Goal: Task Accomplishment & Management: Use online tool/utility

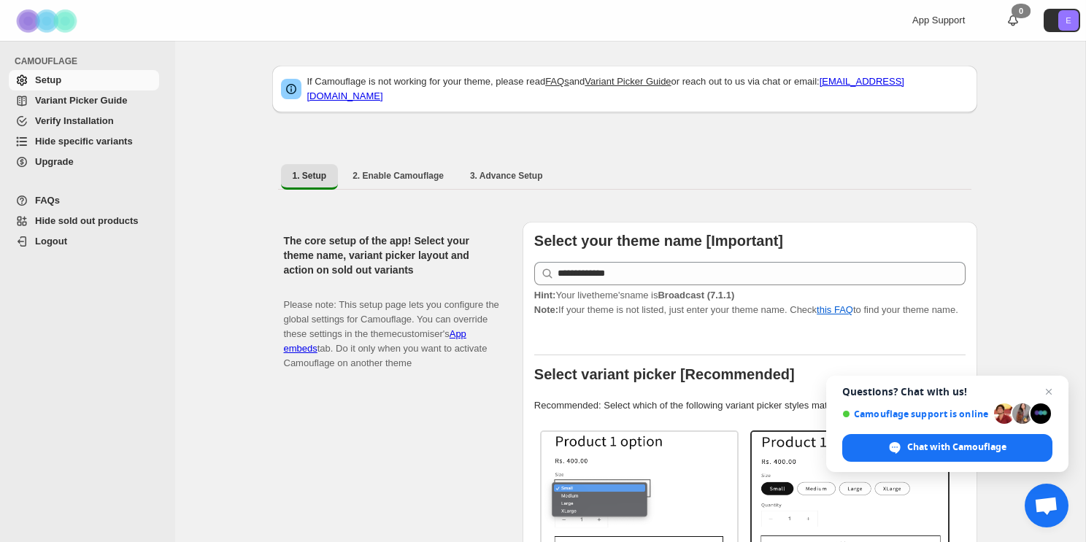
scroll to position [312, 0]
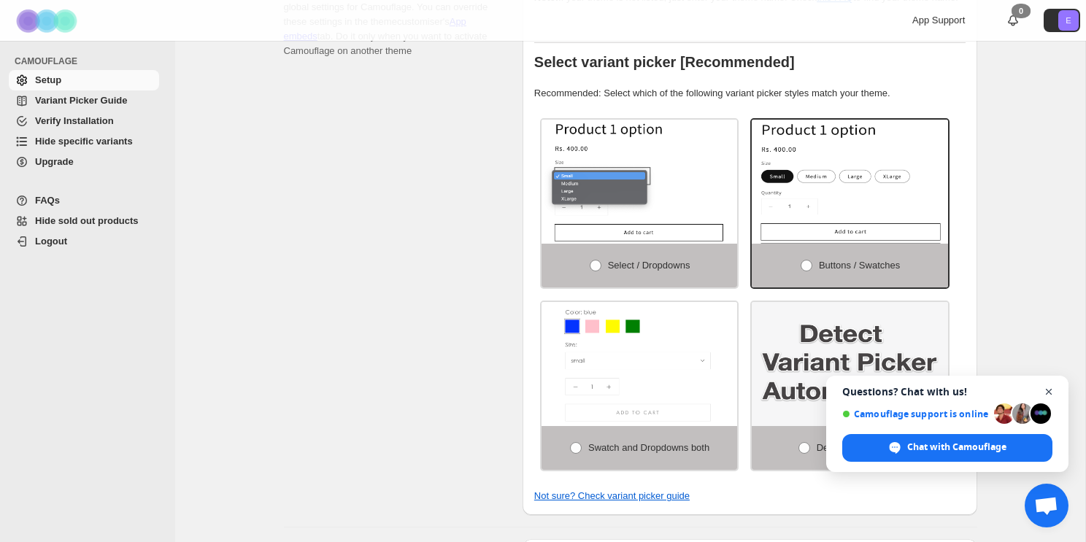
click at [1051, 393] on span "Close chat" at bounding box center [1049, 392] width 18 height 18
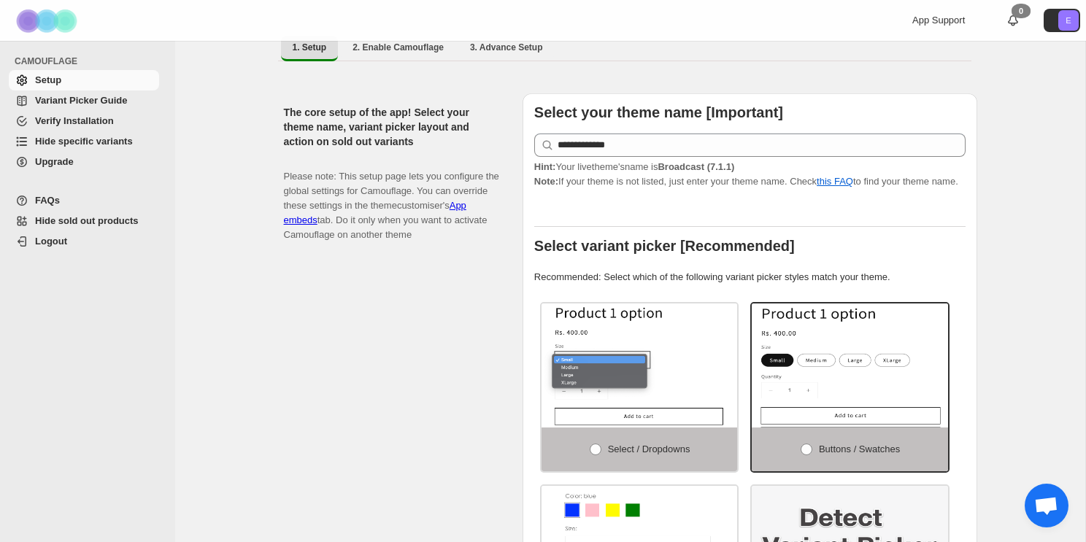
scroll to position [0, 0]
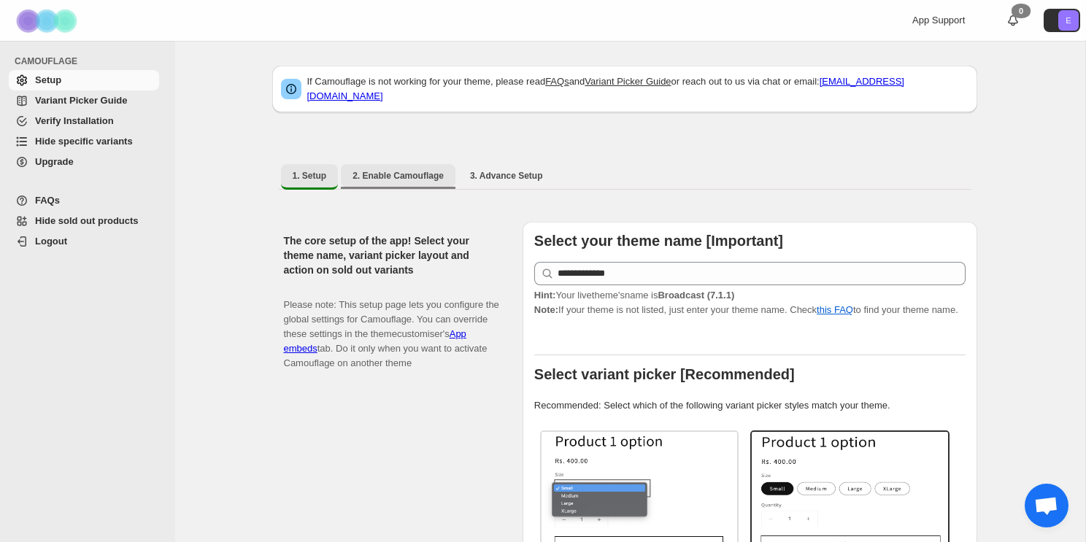
click at [407, 164] on button "2. Enable Camouflage" at bounding box center [398, 175] width 115 height 23
select select "**********"
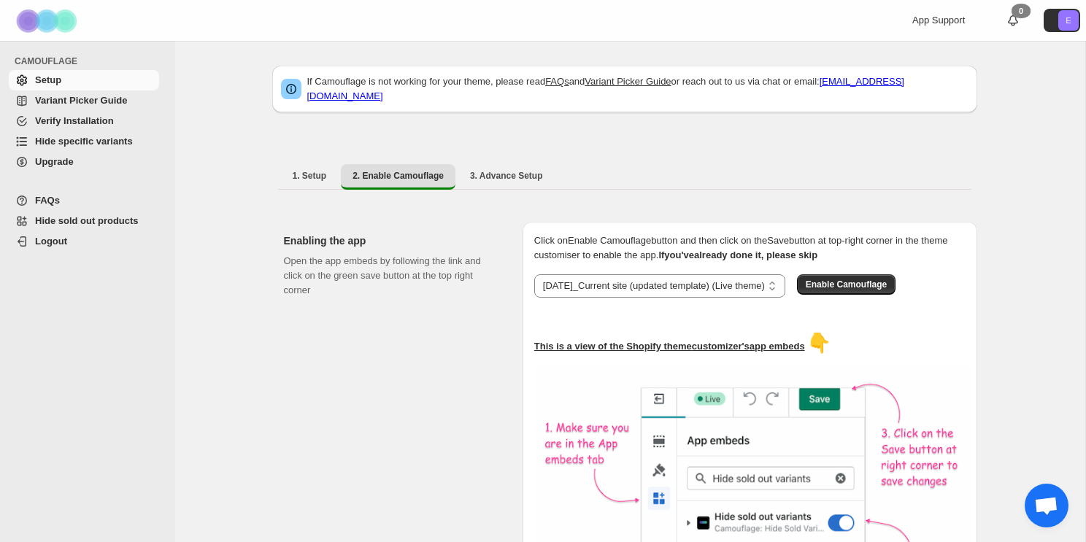
click at [82, 226] on span "Hide sold out products" at bounding box center [87, 220] width 104 height 11
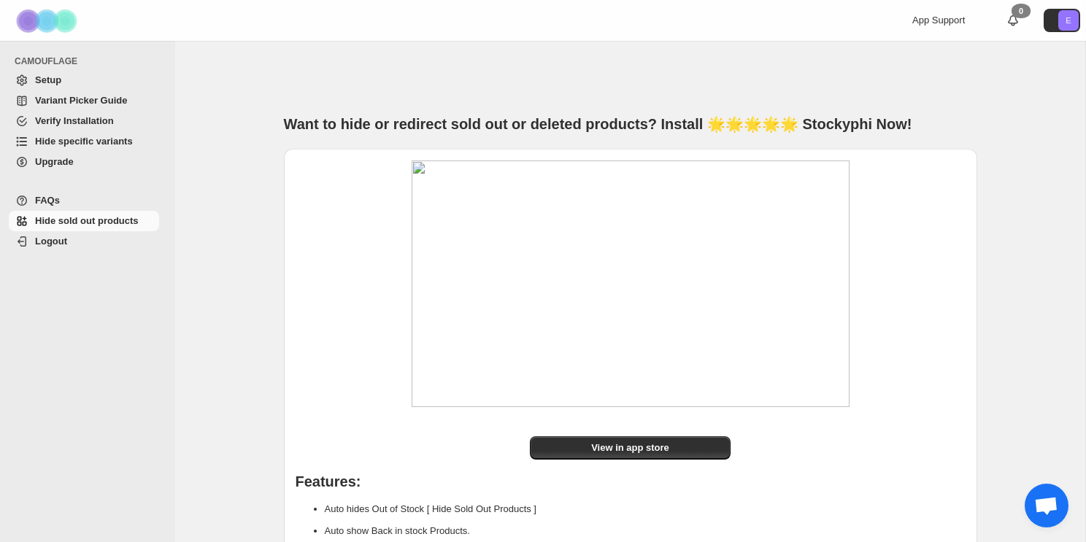
click at [77, 88] on link "Setup" at bounding box center [84, 80] width 150 height 20
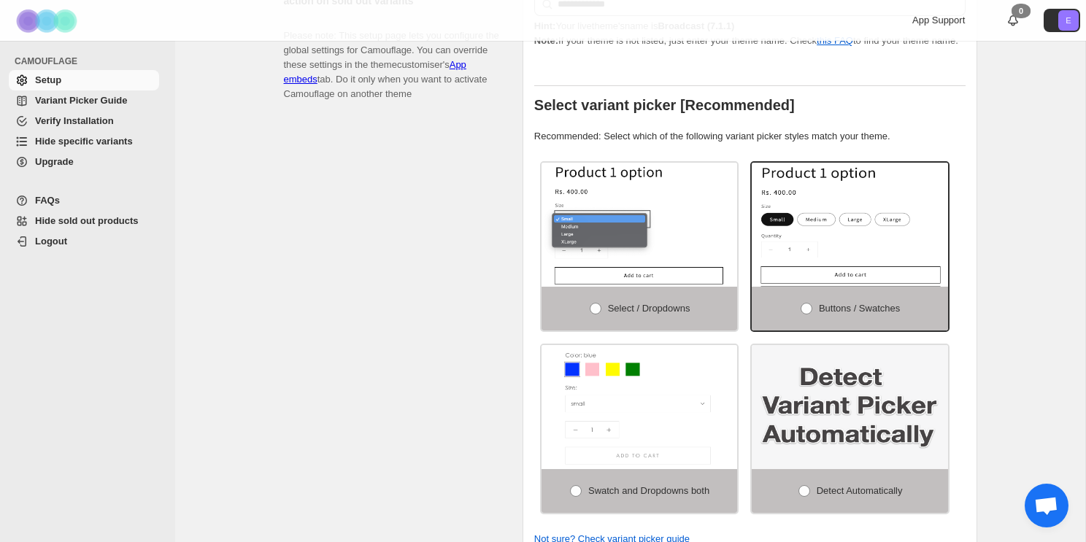
scroll to position [304, 0]
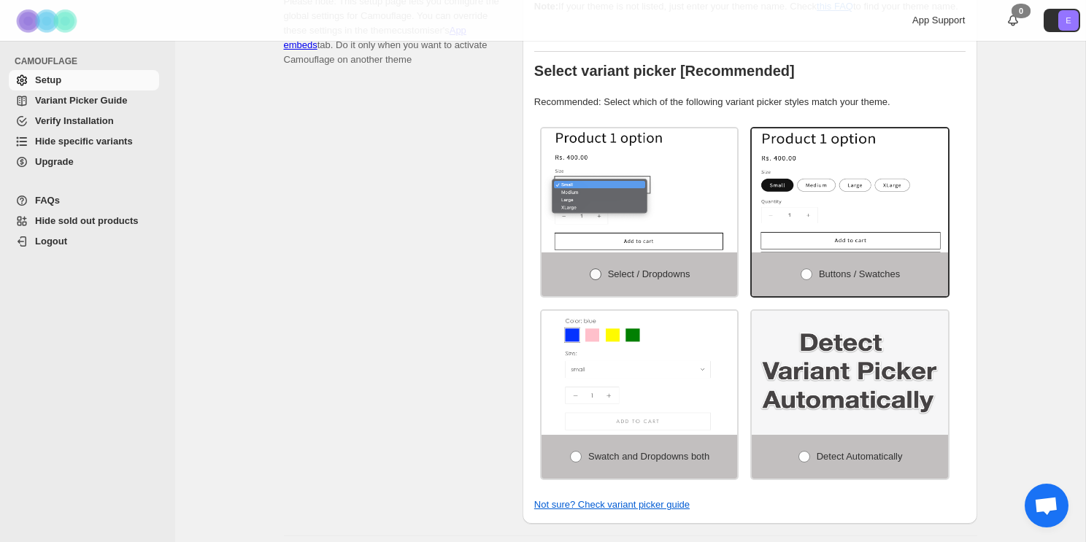
click at [595, 274] on span at bounding box center [596, 275] width 12 height 12
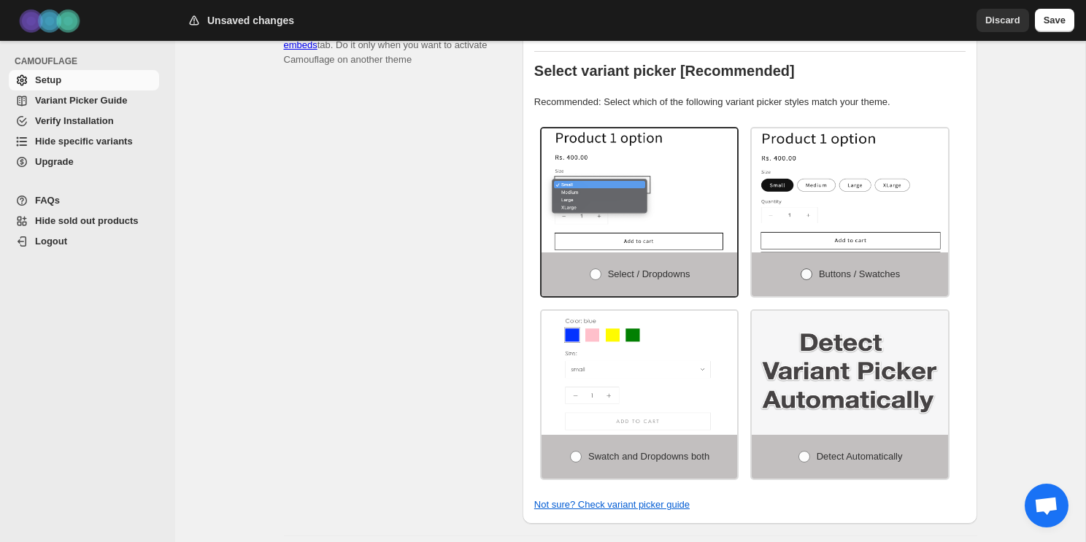
click at [805, 278] on span at bounding box center [807, 275] width 12 height 12
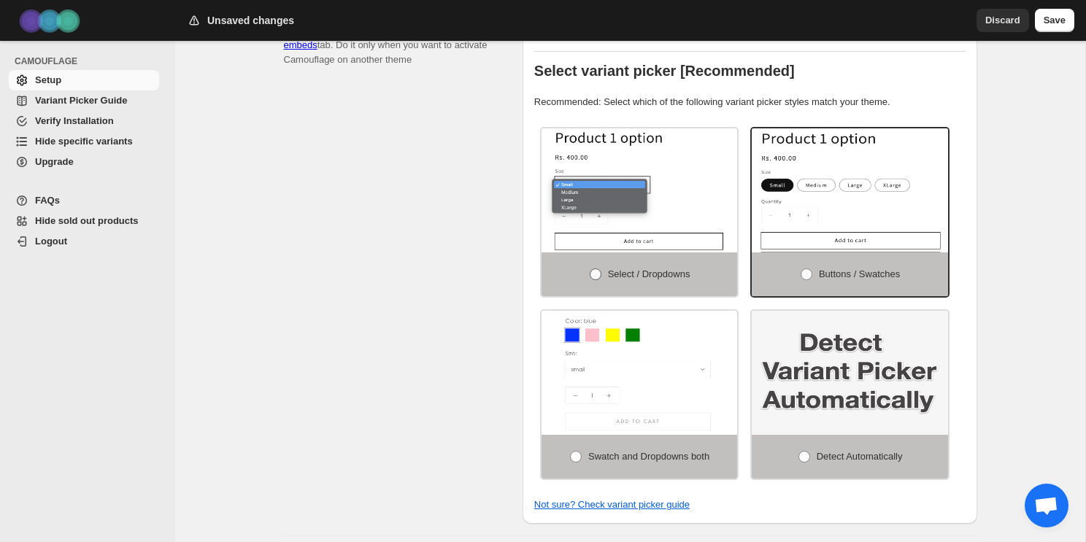
click at [593, 274] on span at bounding box center [596, 275] width 12 height 12
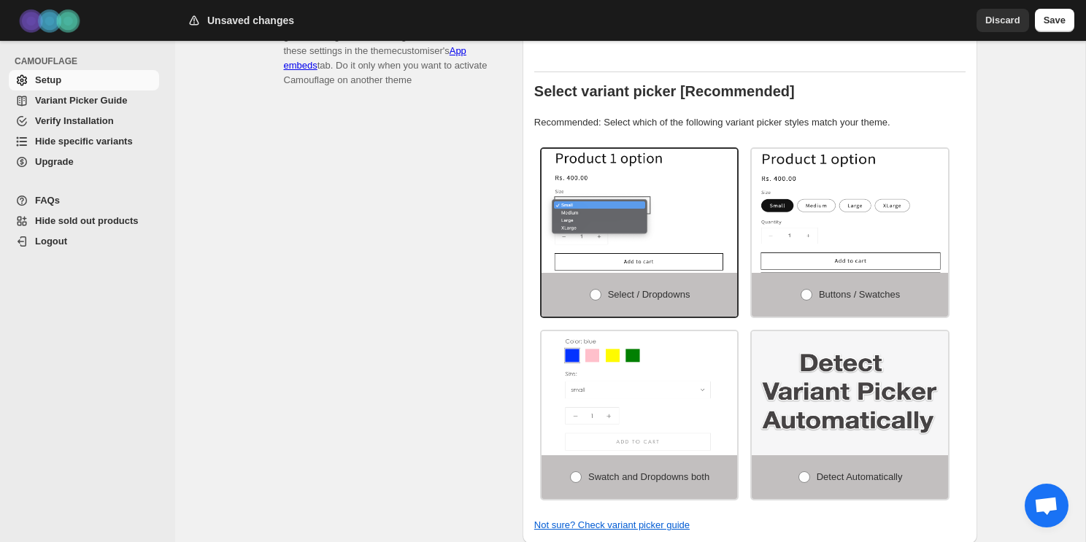
scroll to position [282, 0]
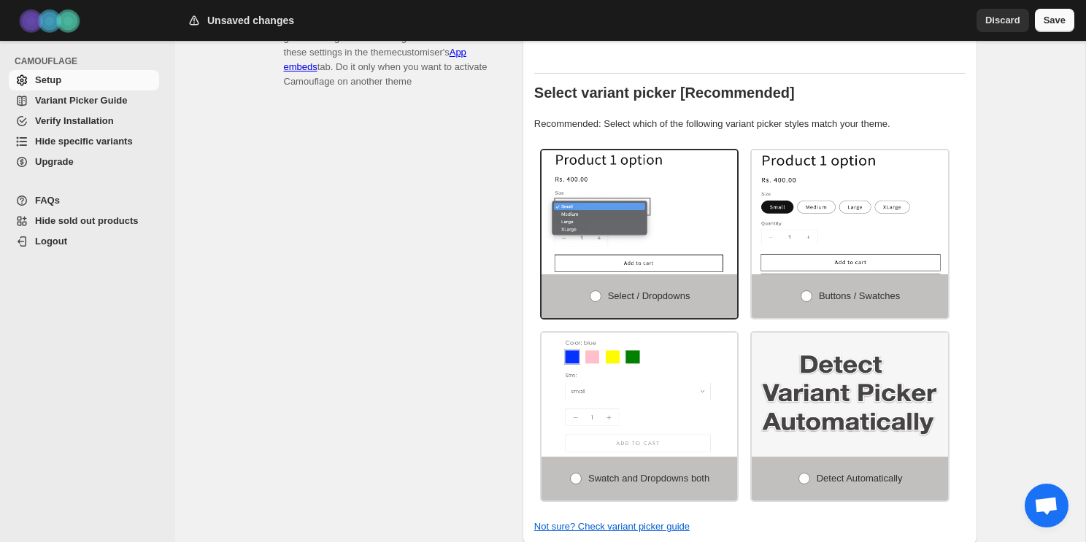
click at [1043, 17] on button "Save" at bounding box center [1054, 20] width 39 height 23
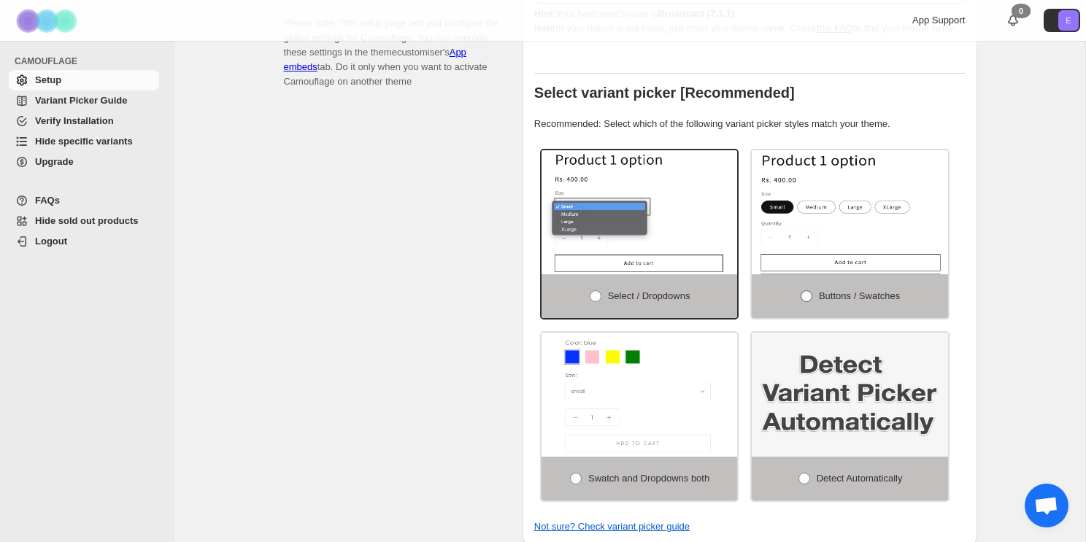
click at [804, 306] on label "Buttons / Swatches" at bounding box center [850, 296] width 196 height 44
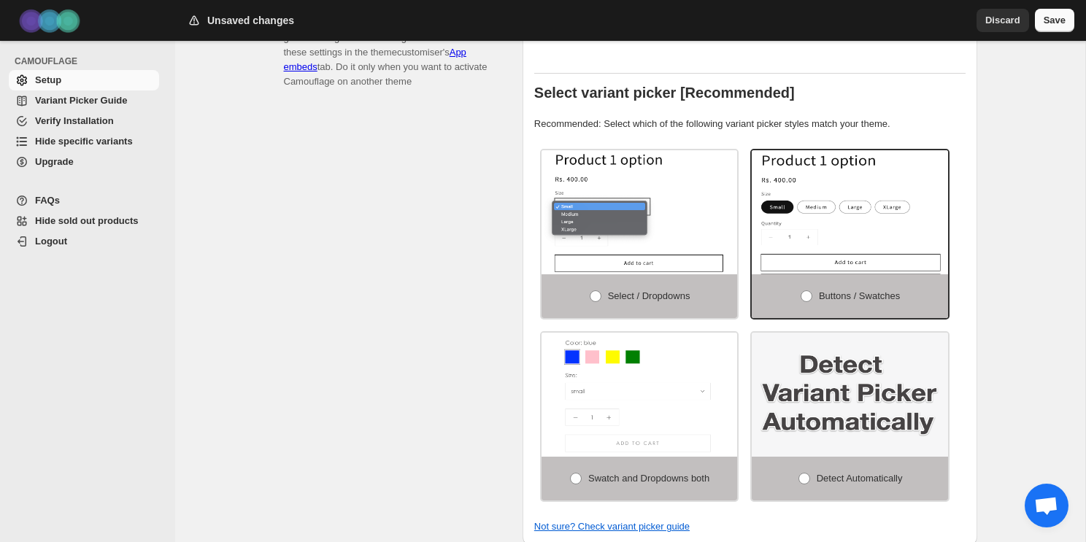
click at [1065, 23] on span "Save" at bounding box center [1055, 20] width 22 height 15
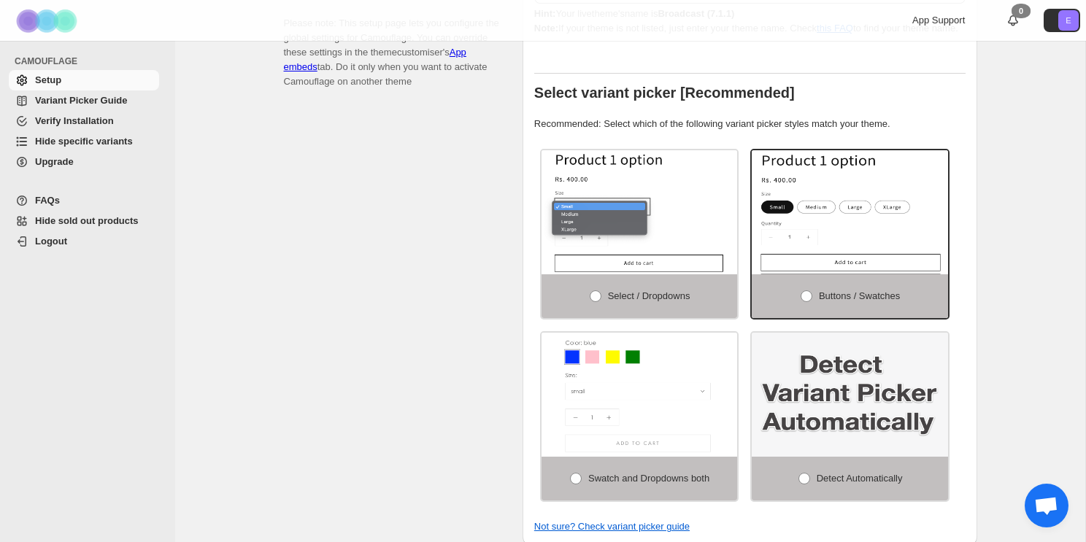
click at [439, 223] on div "The core setup of the app! Select your theme name, variant picker layout and ac…" at bounding box center [397, 243] width 227 height 606
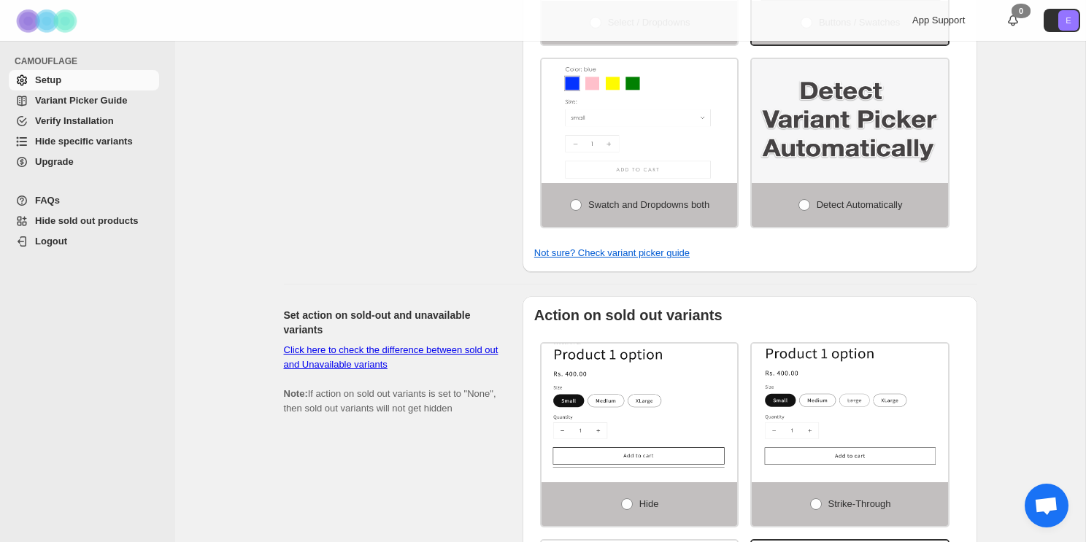
scroll to position [806, 0]
